Goal: Task Accomplishment & Management: Use online tool/utility

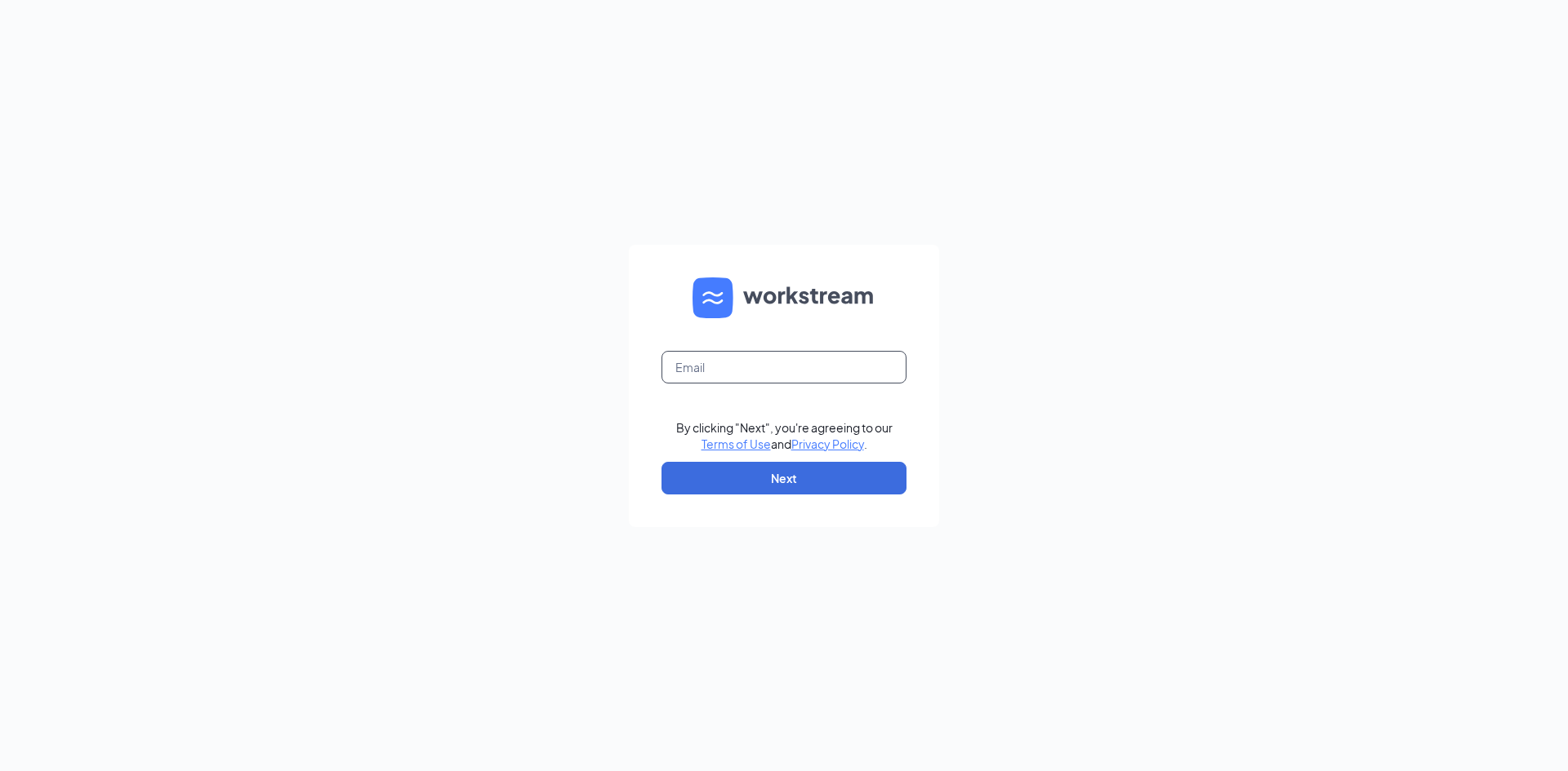
click at [778, 364] on input "text" at bounding box center [784, 368] width 245 height 33
type input "[EMAIL_ADDRESS][DOMAIN_NAME]"
click at [764, 475] on button "Next" at bounding box center [784, 478] width 245 height 33
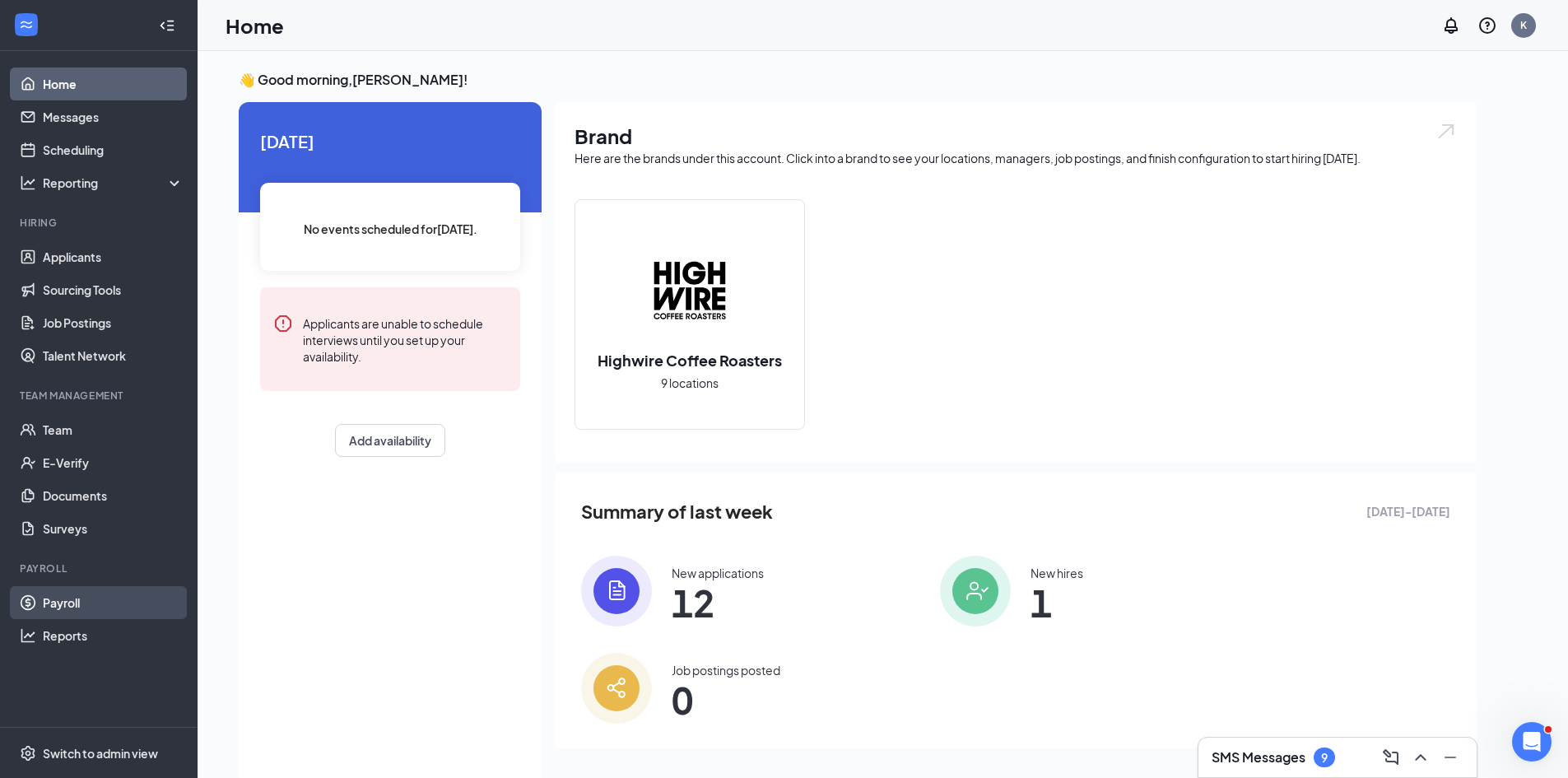
click at [68, 589] on link "Payroll" at bounding box center [114, 603] width 141 height 33
